Goal: Check status: Check status

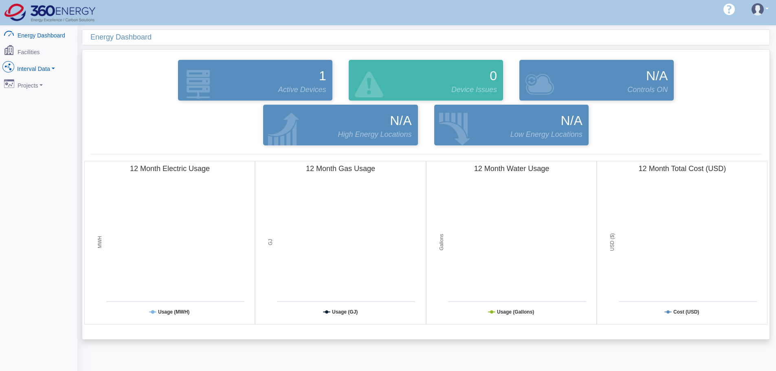
click at [27, 71] on link "Interval Data" at bounding box center [38, 67] width 79 height 17
click at [39, 106] on link "DataView" at bounding box center [38, 111] width 79 height 15
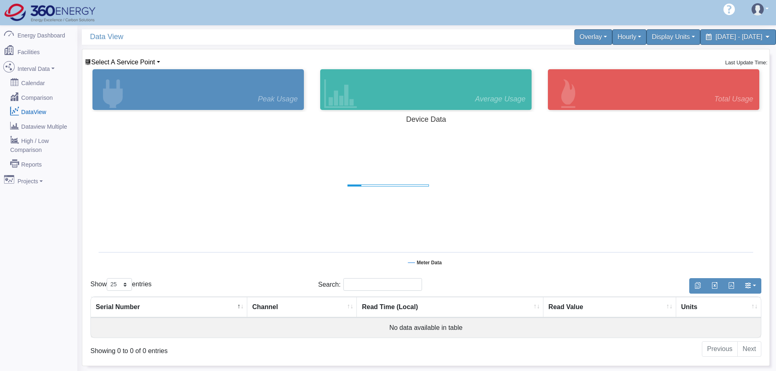
select select "25"
click at [146, 55] on div "Select A Service Point Proplant Propagation Services Last Update Time: Peak Usa…" at bounding box center [426, 207] width 688 height 317
click at [141, 62] on span "Select A Service Point" at bounding box center [123, 62] width 64 height 7
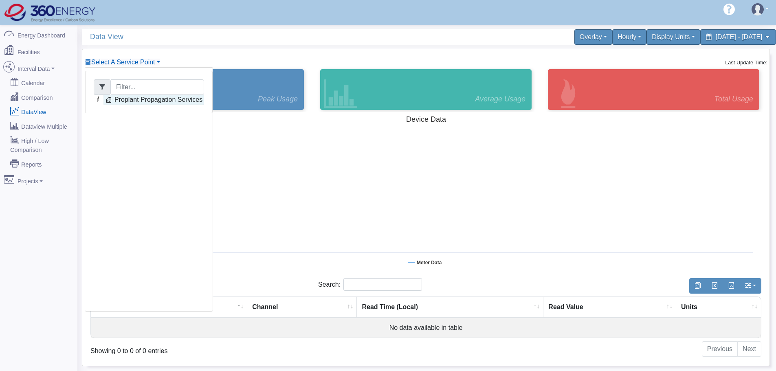
click at [138, 99] on link "Proplant Propagation Services" at bounding box center [154, 100] width 101 height 10
click at [152, 113] on link "Main Electric" at bounding box center [141, 110] width 56 height 10
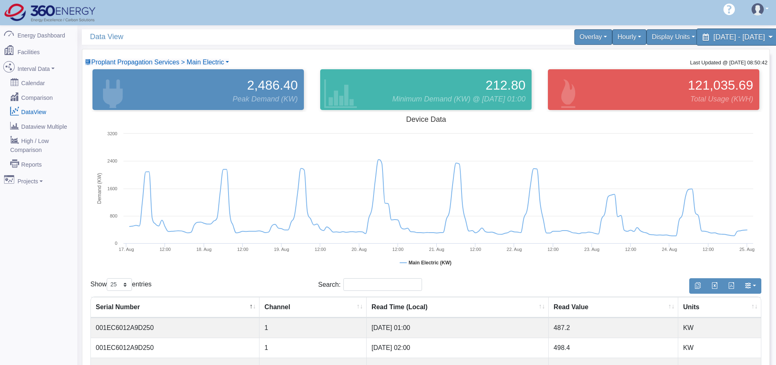
click at [714, 37] on span "[DATE] - [DATE]" at bounding box center [739, 37] width 51 height 8
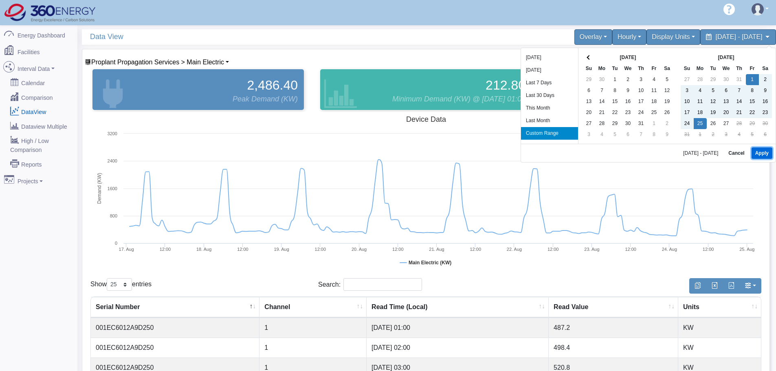
click at [764, 152] on button "Apply" at bounding box center [762, 153] width 21 height 11
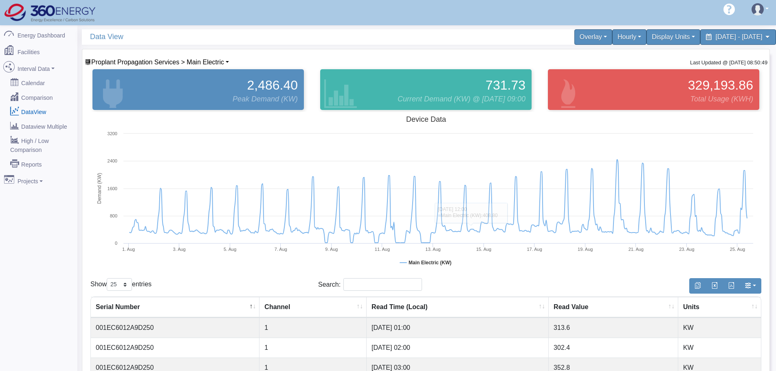
click at [423, 19] on div "Hello [EMAIL_ADDRESS][DOMAIN_NAME] 360 Energy Logout" at bounding box center [388, 12] width 776 height 25
